Goal: Navigation & Orientation: Find specific page/section

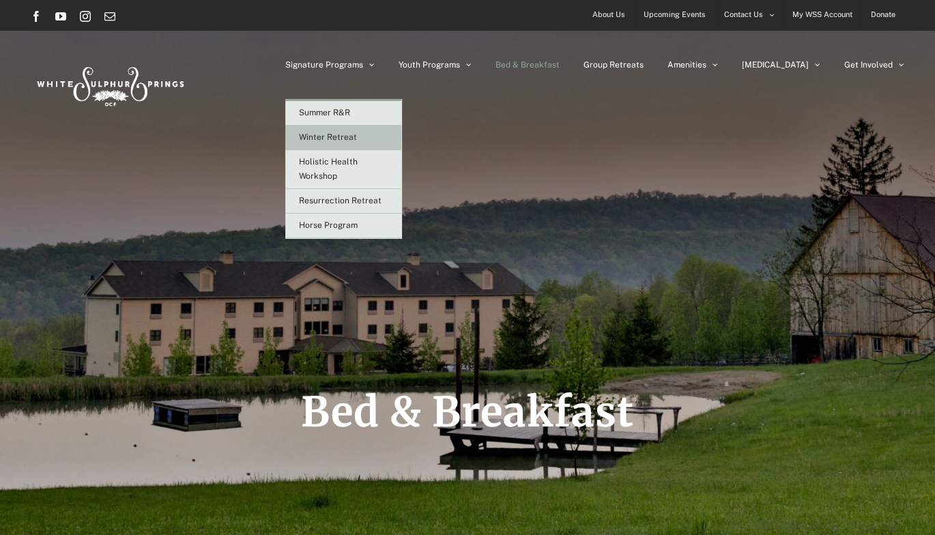
click at [357, 139] on span "Winter Retreat" at bounding box center [328, 137] width 58 height 10
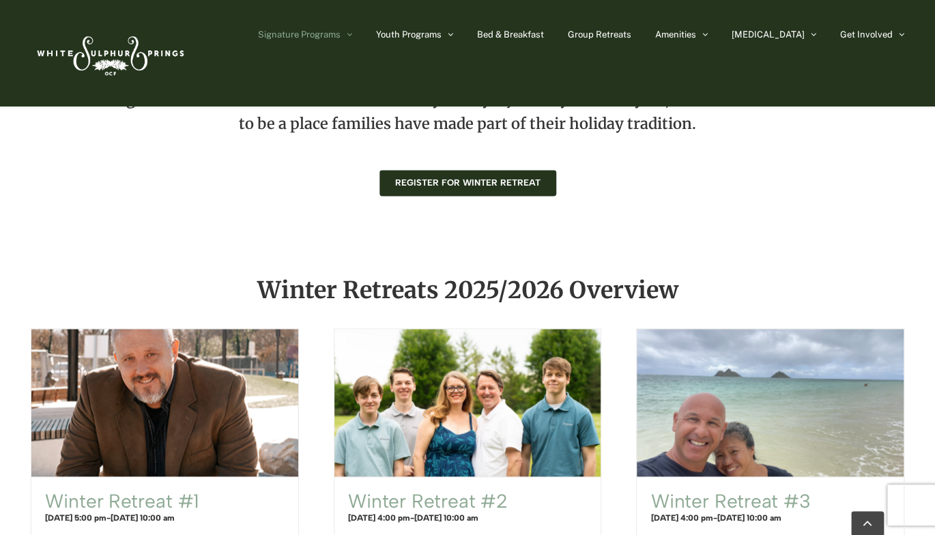
scroll to position [478, 0]
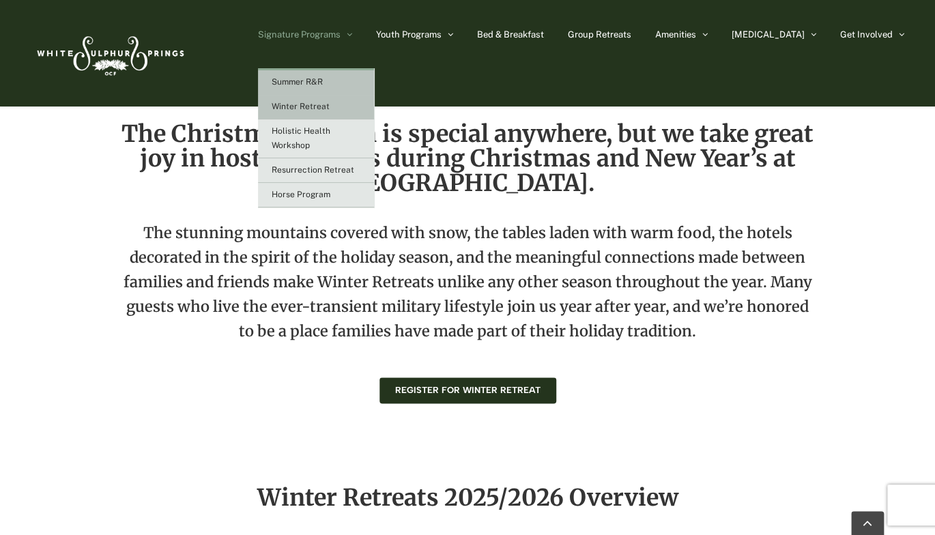
click at [323, 81] on span "Summer R&R" at bounding box center [297, 82] width 51 height 10
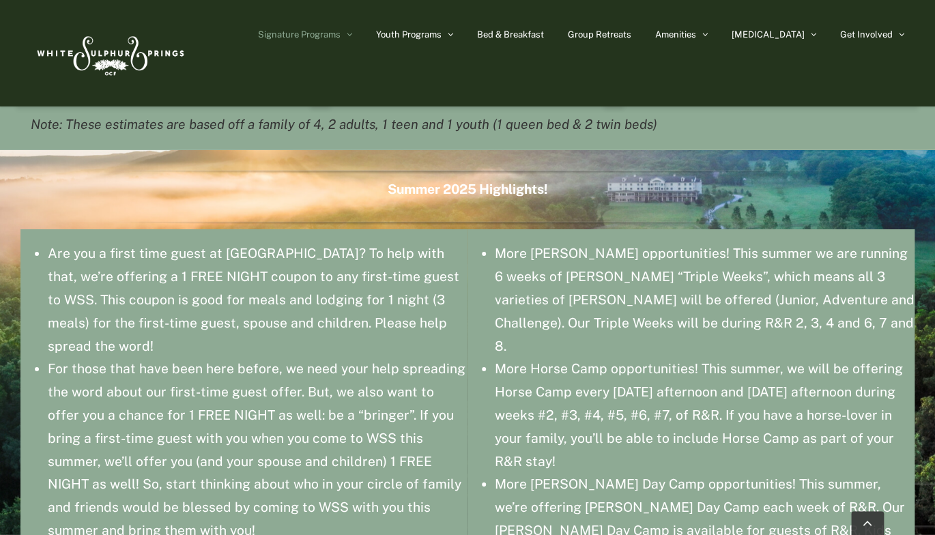
scroll to position [1980, 0]
